Goal: Navigation & Orientation: Find specific page/section

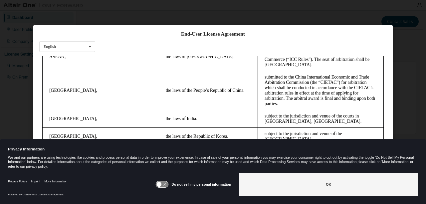
scroll to position [26, 0]
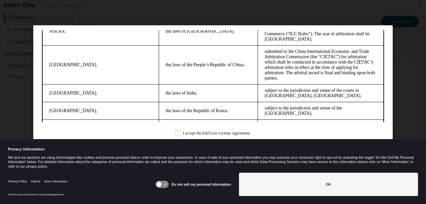
click at [175, 132] on label "I accept the End-User License Agreement." at bounding box center [212, 133] width 75 height 6
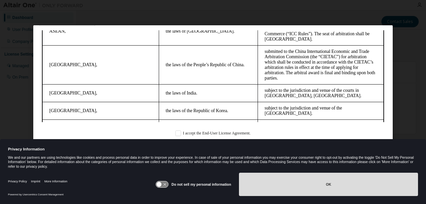
click at [311, 183] on button "OK" at bounding box center [328, 184] width 179 height 23
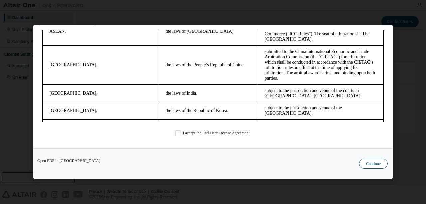
click at [372, 161] on button "Continue" at bounding box center [373, 164] width 29 height 10
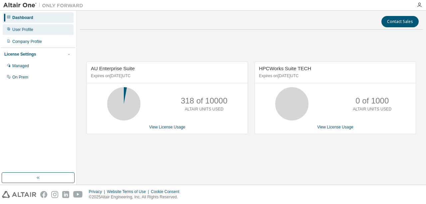
click at [44, 30] on div "User Profile" at bounding box center [38, 29] width 71 height 11
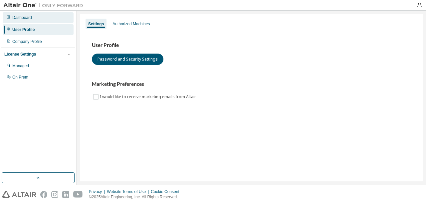
click at [39, 19] on div "Dashboard" at bounding box center [38, 17] width 71 height 11
